Goal: Transaction & Acquisition: Book appointment/travel/reservation

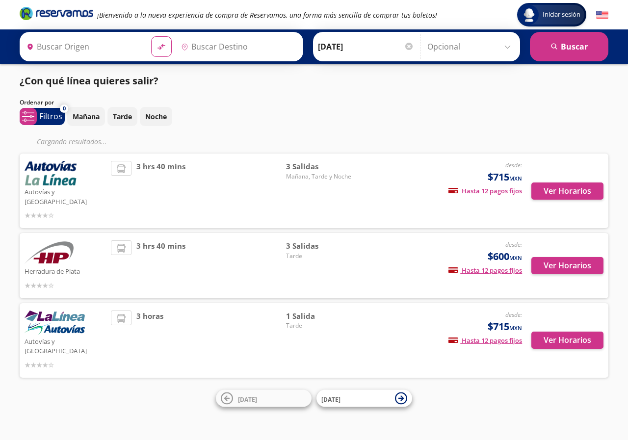
type input "[GEOGRAPHIC_DATA], [GEOGRAPHIC_DATA]"
type input "Terminal Pri Toluca, [GEOGRAPHIC_DATA]"
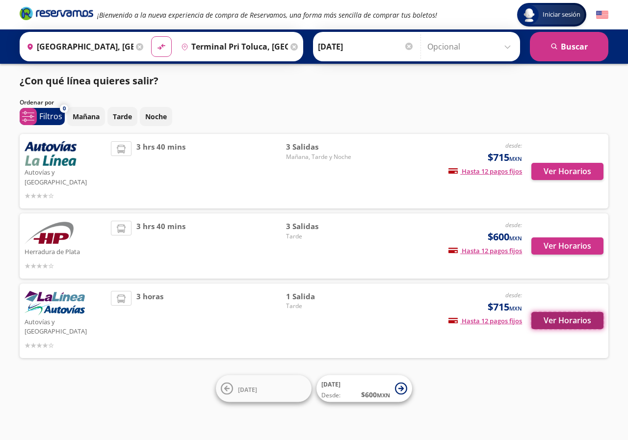
click at [574, 312] on button "Ver Horarios" at bounding box center [568, 320] width 72 height 17
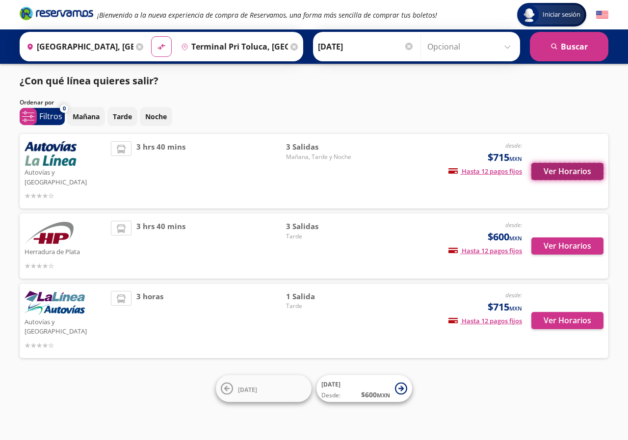
click at [572, 168] on button "Ver Horarios" at bounding box center [568, 171] width 72 height 17
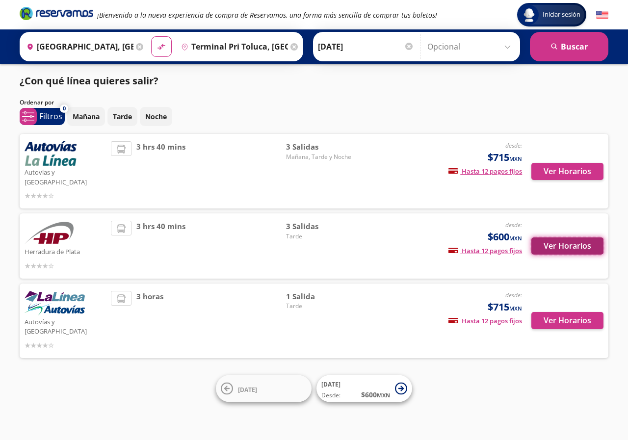
click at [570, 238] on button "Ver Horarios" at bounding box center [568, 246] width 72 height 17
click at [559, 238] on button "Ver Horarios" at bounding box center [568, 246] width 72 height 17
